Goal: Use online tool/utility: Utilize a website feature to perform a specific function

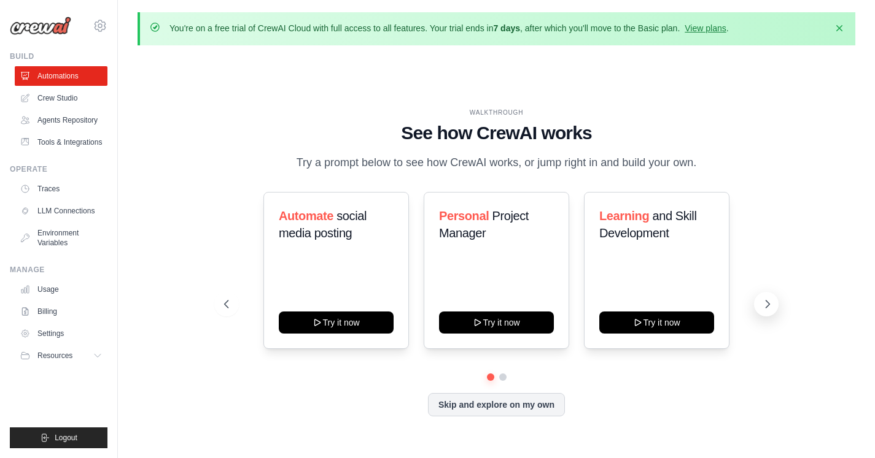
click at [770, 302] on icon at bounding box center [767, 304] width 12 height 12
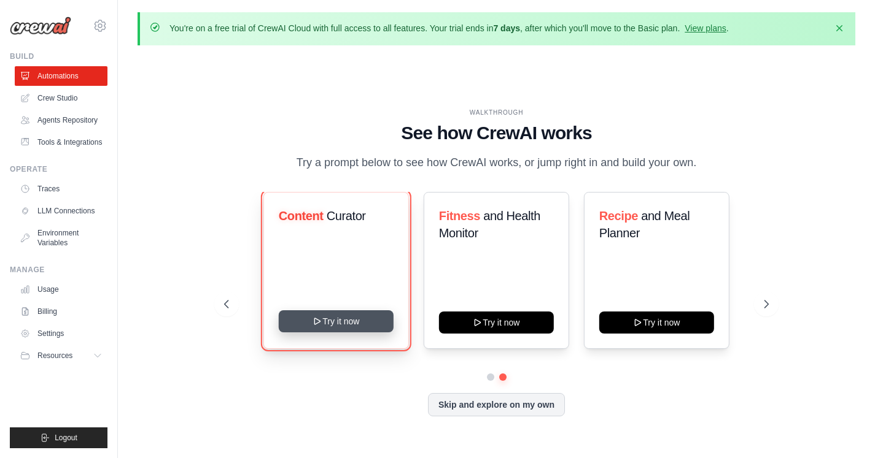
click at [338, 319] on button "Try it now" at bounding box center [336, 322] width 115 height 22
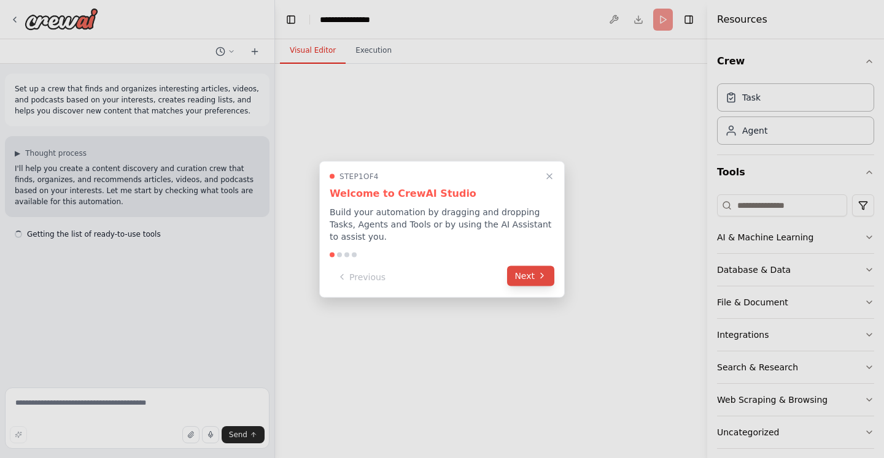
click at [530, 280] on button "Next" at bounding box center [530, 276] width 47 height 20
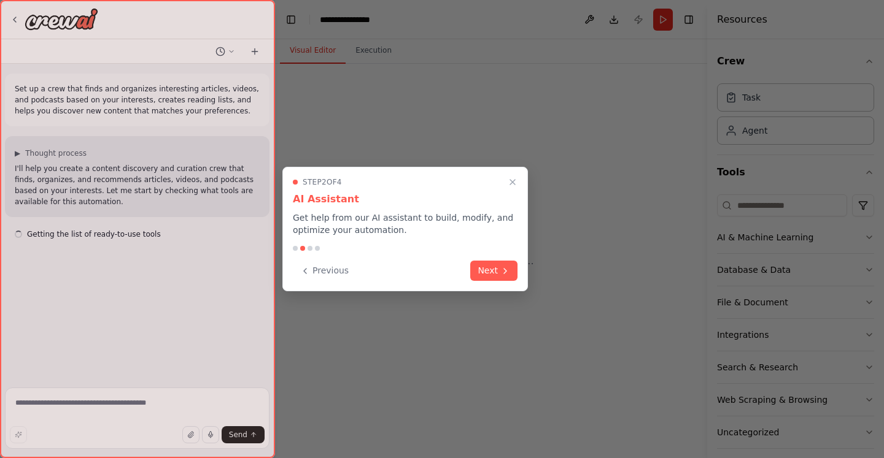
click at [530, 280] on div at bounding box center [442, 229] width 884 height 458
click at [504, 274] on button "Next" at bounding box center [493, 270] width 47 height 20
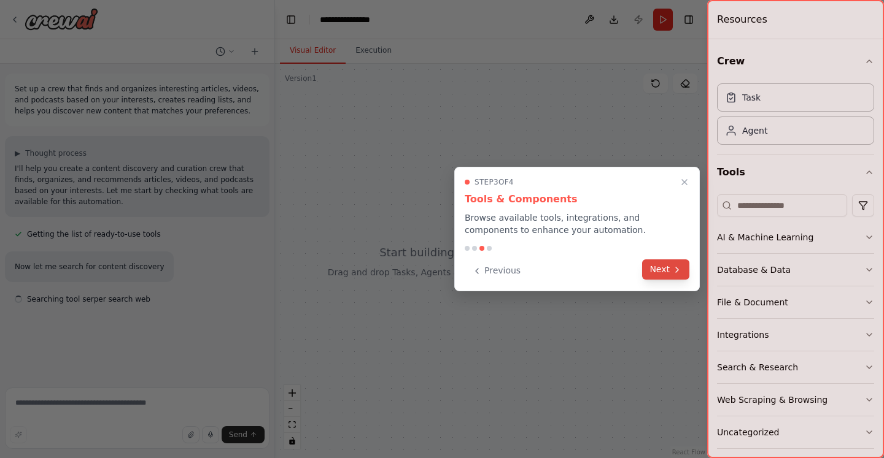
click at [653, 273] on button "Next" at bounding box center [665, 270] width 47 height 20
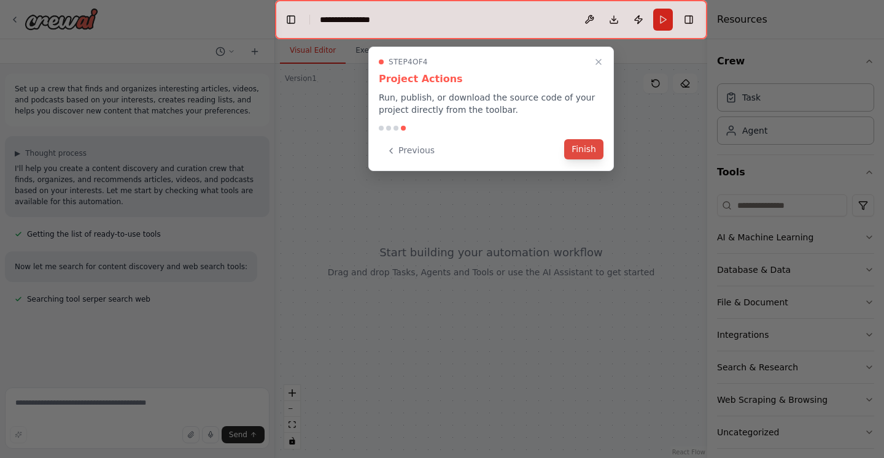
click at [576, 150] on button "Finish" at bounding box center [583, 149] width 39 height 20
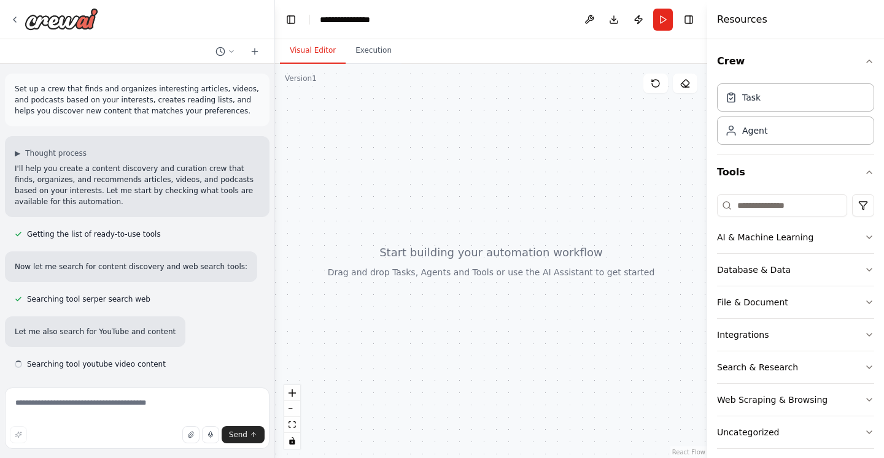
drag, startPoint x: 545, startPoint y: 316, endPoint x: 502, endPoint y: 284, distance: 53.9
click at [502, 284] on div at bounding box center [491, 261] width 432 height 395
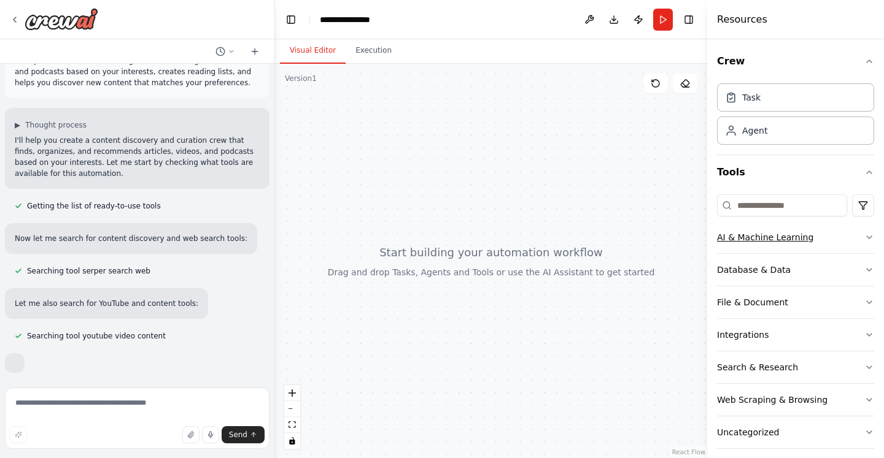
click at [864, 233] on icon "button" at bounding box center [869, 238] width 10 height 10
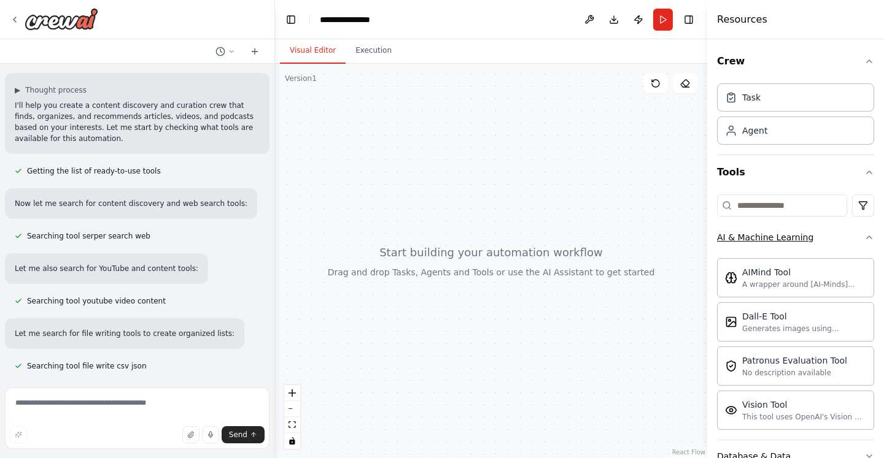
scroll to position [104, 0]
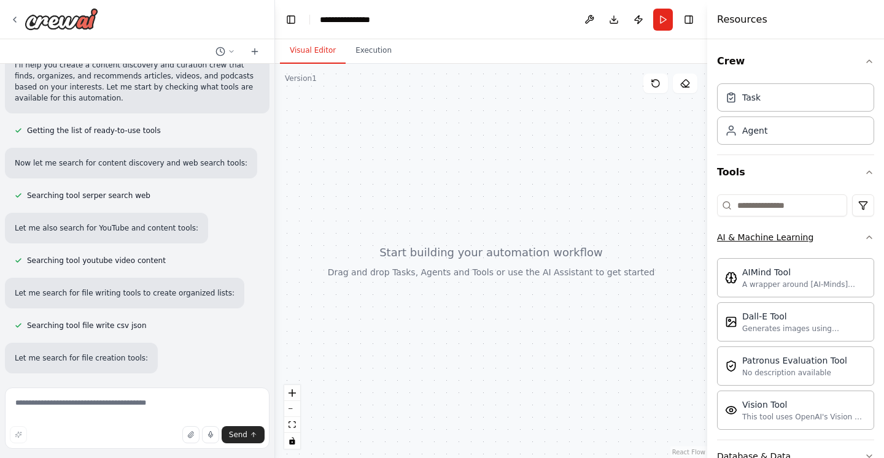
click at [864, 233] on icon "button" at bounding box center [869, 238] width 10 height 10
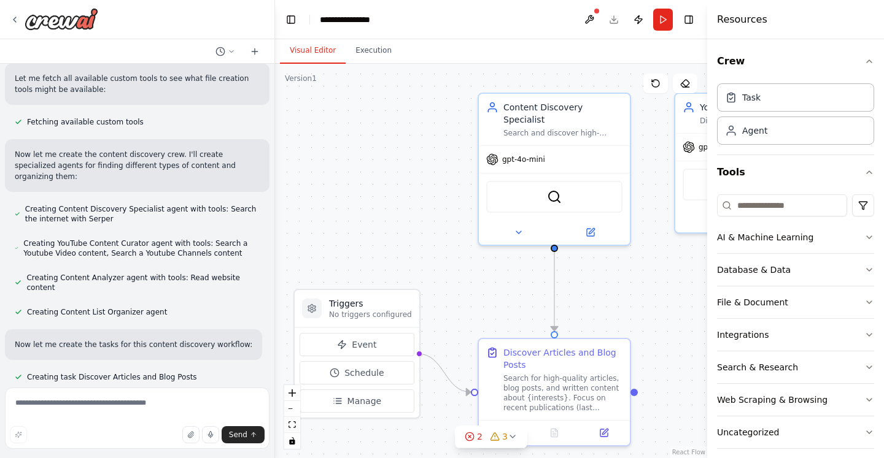
scroll to position [498, 0]
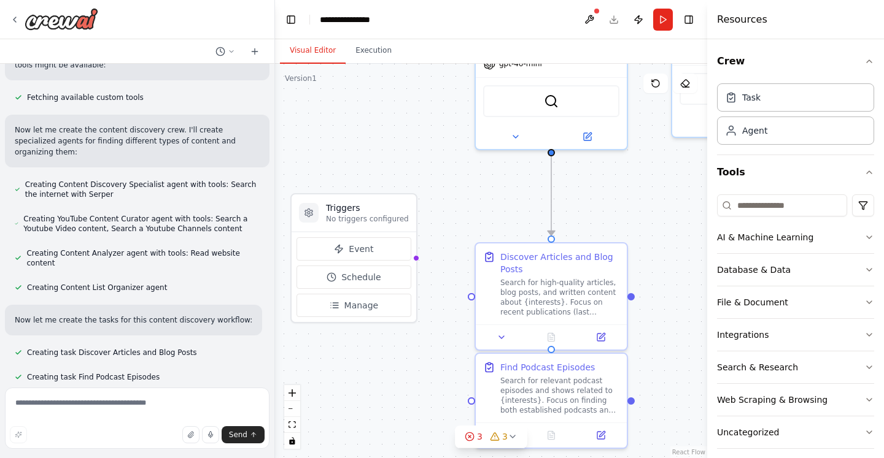
drag, startPoint x: 617, startPoint y: 312, endPoint x: 611, endPoint y: 183, distance: 129.6
click at [611, 183] on div ".deletable-edge-delete-btn { width: 20px; height: 20px; border: 0px solid #ffff…" at bounding box center [491, 261] width 432 height 395
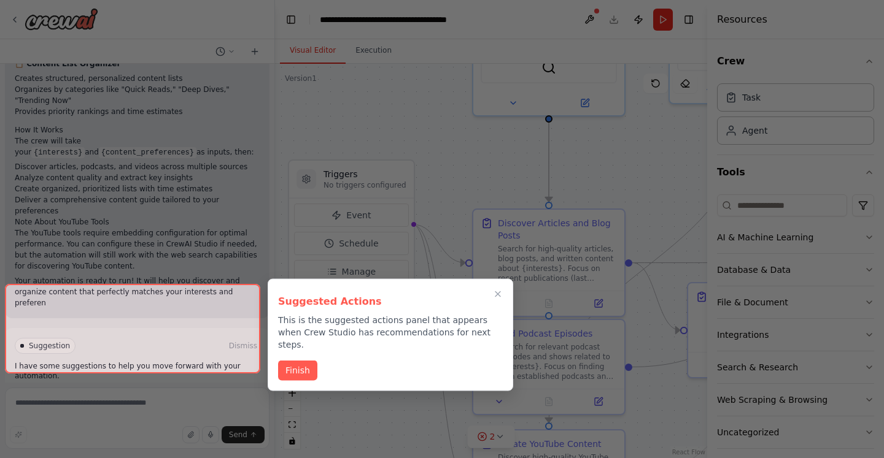
scroll to position [1315, 0]
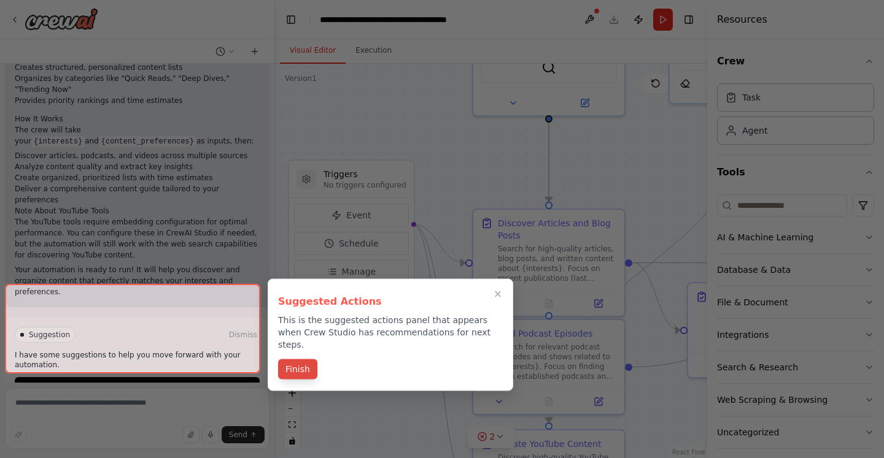
click at [304, 360] on button "Finish" at bounding box center [297, 370] width 39 height 20
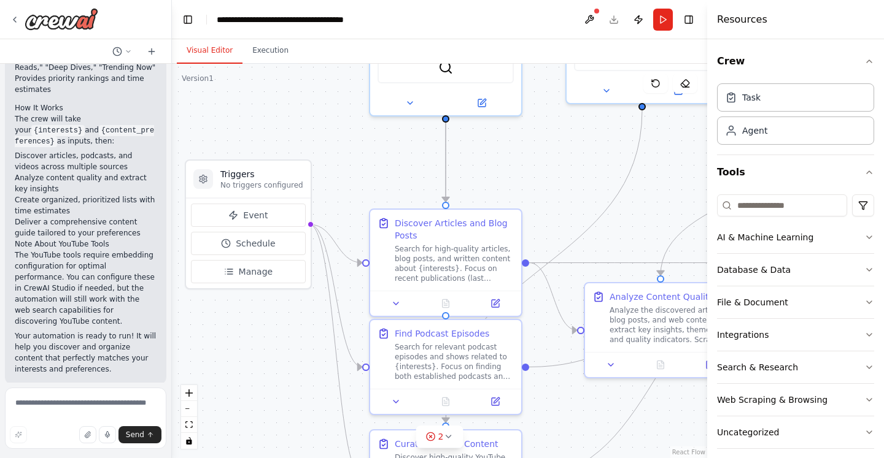
drag, startPoint x: 273, startPoint y: 47, endPoint x: 172, endPoint y: 64, distance: 102.0
click at [172, 64] on div "Set up a crew that finds and organizes interesting articles, videos, and podcas…" at bounding box center [442, 229] width 884 height 458
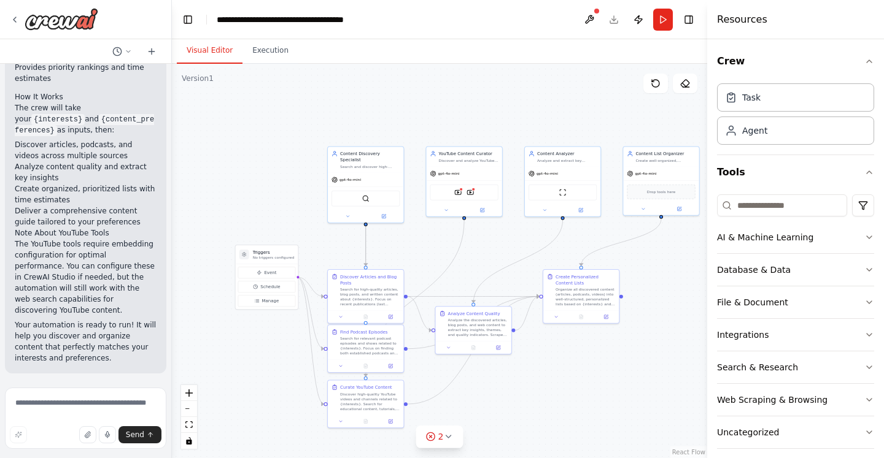
drag, startPoint x: 634, startPoint y: 162, endPoint x: 490, endPoint y: 242, distance: 165.1
click at [490, 242] on div ".deletable-edge-delete-btn { width: 20px; height: 20px; border: 0px solid #ffff…" at bounding box center [439, 261] width 535 height 395
